Goal: Task Accomplishment & Management: Manage account settings

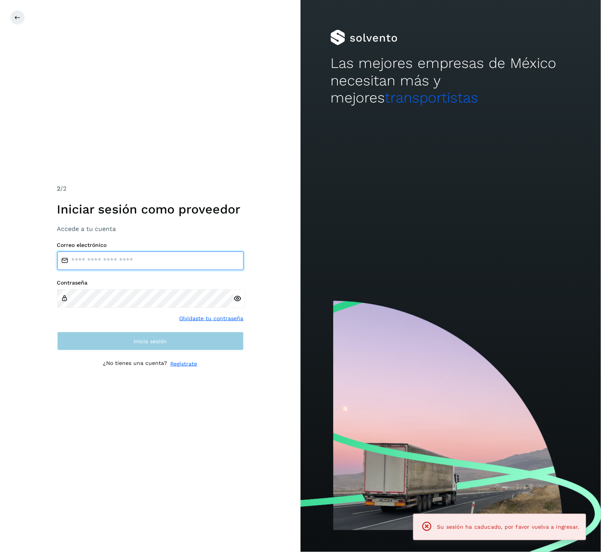
type input "**********"
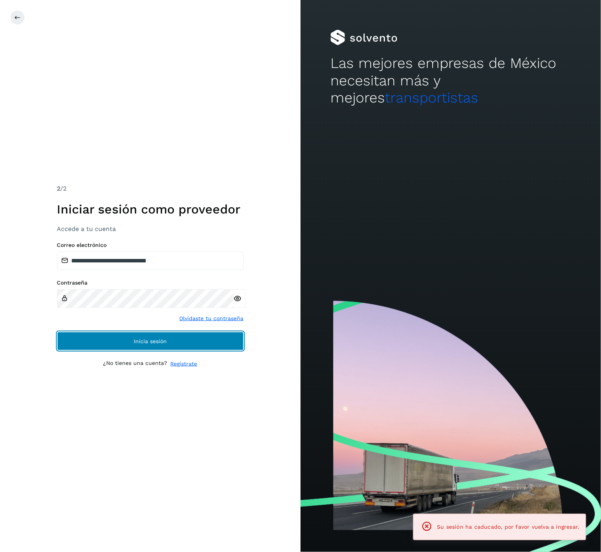
click at [148, 347] on button "Inicia sesión" at bounding box center [150, 341] width 186 height 19
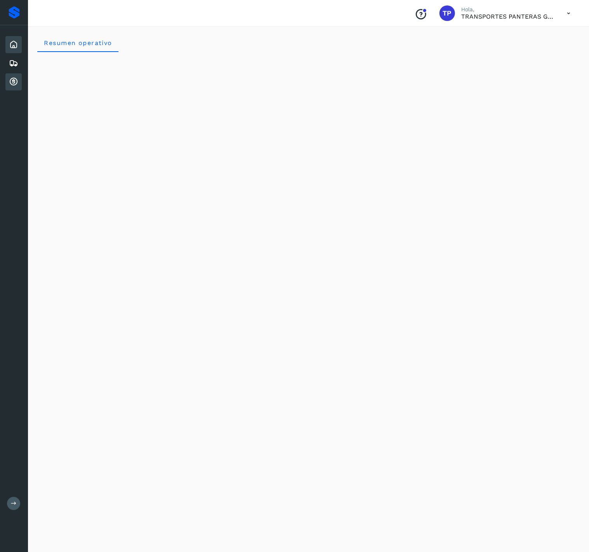
click at [19, 77] on div "Cuentas por cobrar" at bounding box center [13, 81] width 16 height 17
